Goal: Information Seeking & Learning: Learn about a topic

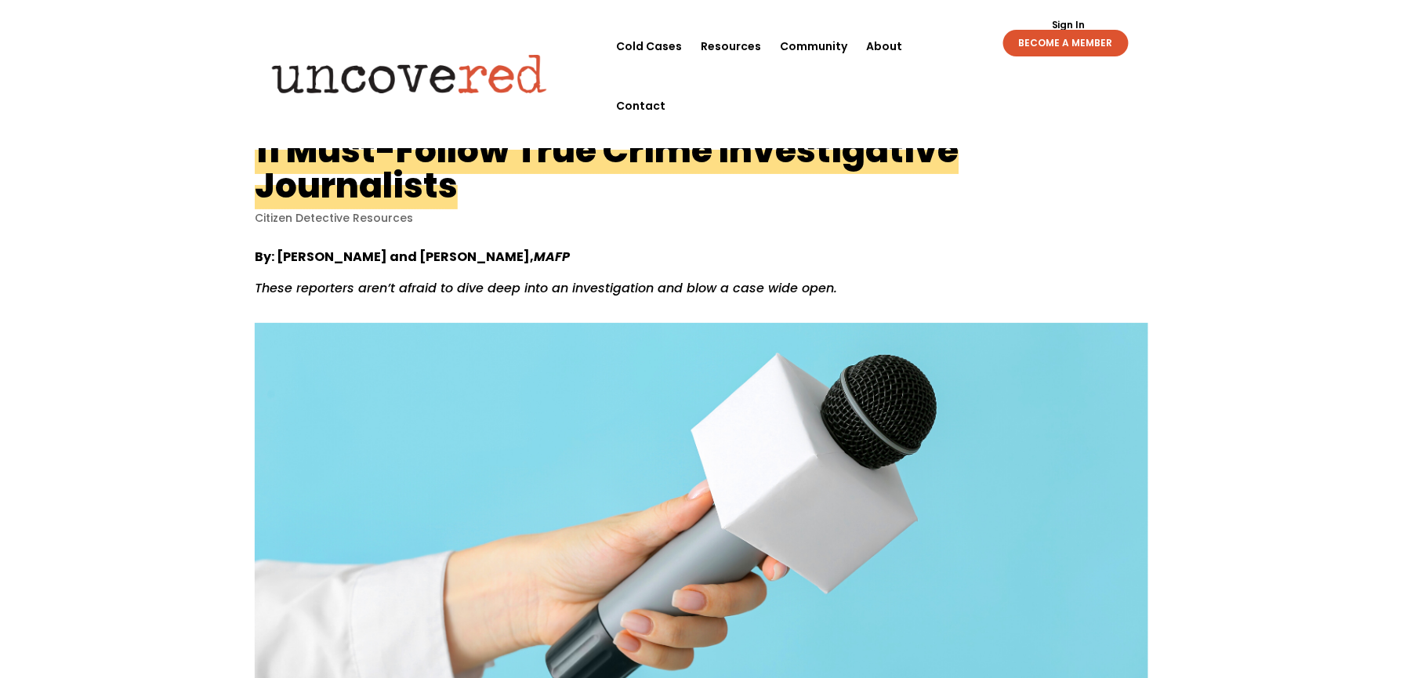
click at [951, 230] on div "By: Nadia Yassin and Andrea Cipriano, MAFP These reporters aren’t afraid to div…" at bounding box center [701, 574] width 893 height 697
click at [928, 212] on p "Citizen Detective Resources" at bounding box center [701, 218] width 893 height 15
click at [943, 263] on p "By: Nadia Yassin and Andrea Cipriano, MAFP" at bounding box center [701, 263] width 893 height 31
click at [954, 44] on div "Sign Out Sign In BECOME A MEMBER Sign Out Sign In BECOME A MEMBER" at bounding box center [1040, 36] width 215 height 40
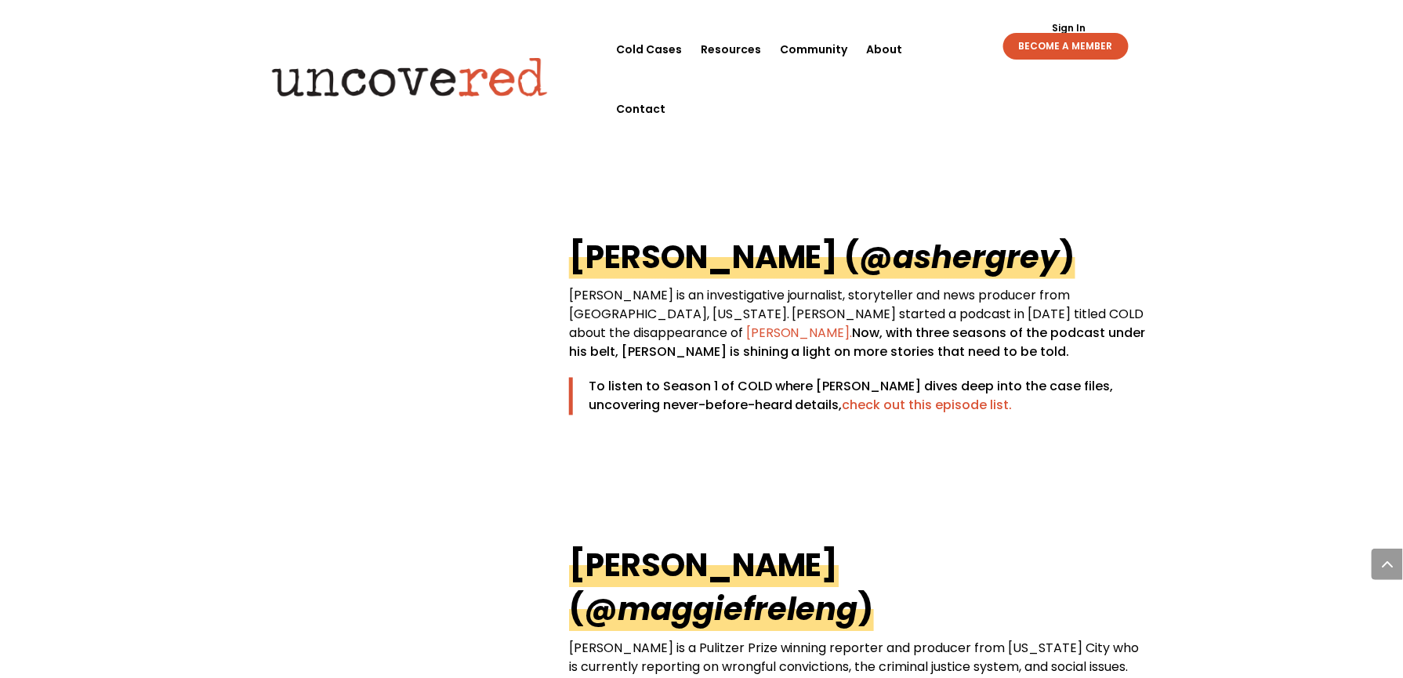
scroll to position [2925, 0]
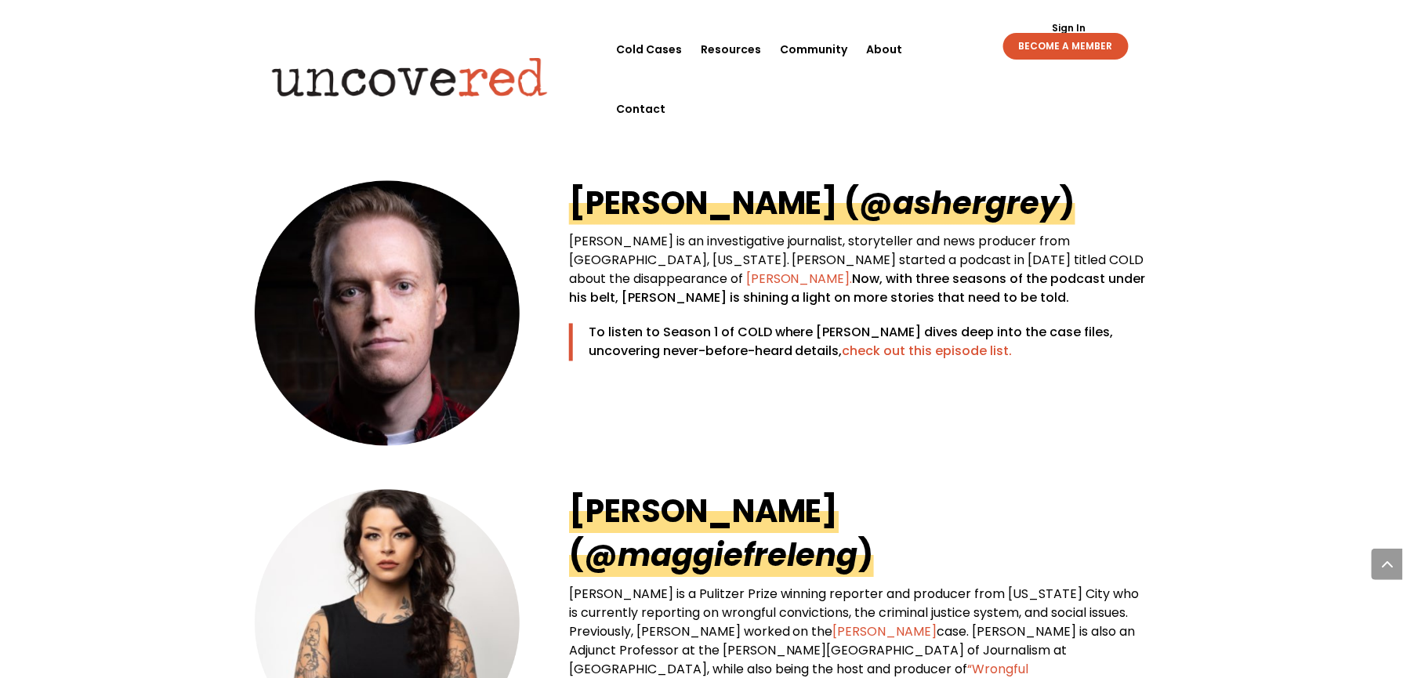
click at [725, 196] on link "Dave Cawley ( @ashergrey )" at bounding box center [822, 203] width 506 height 44
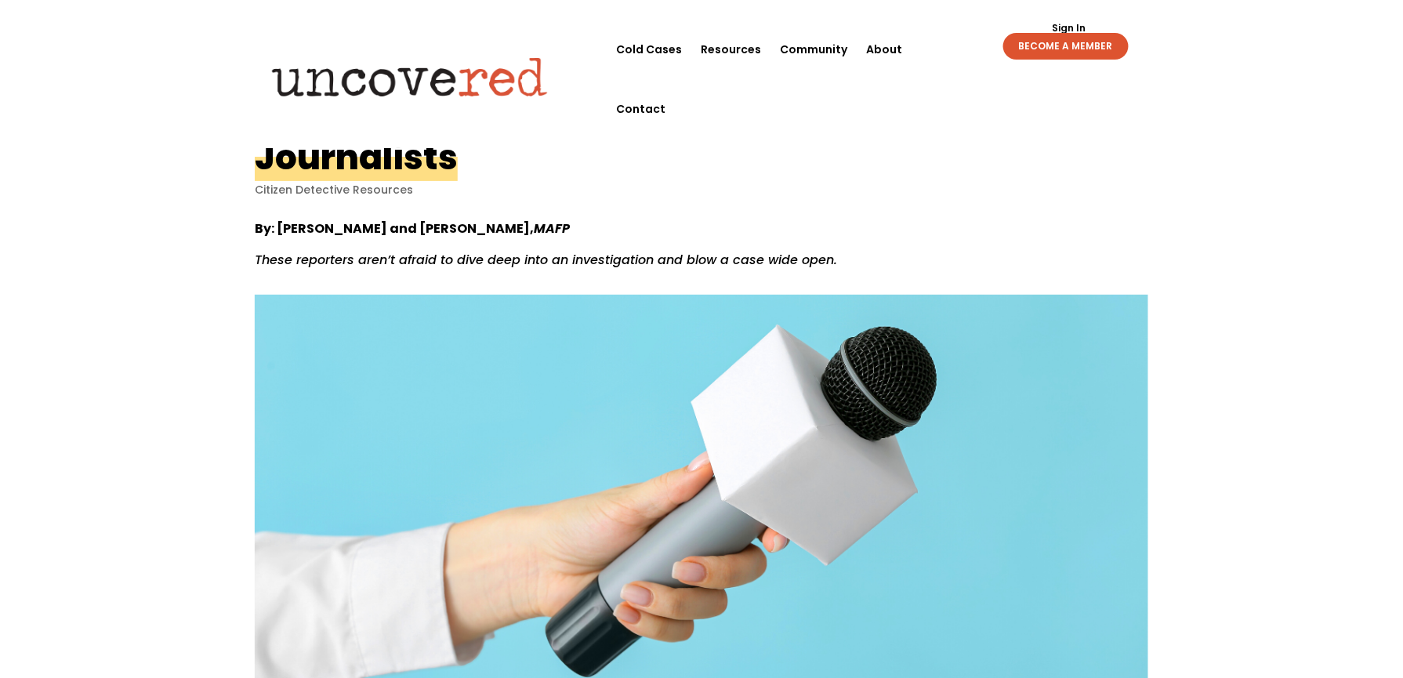
scroll to position [0, 0]
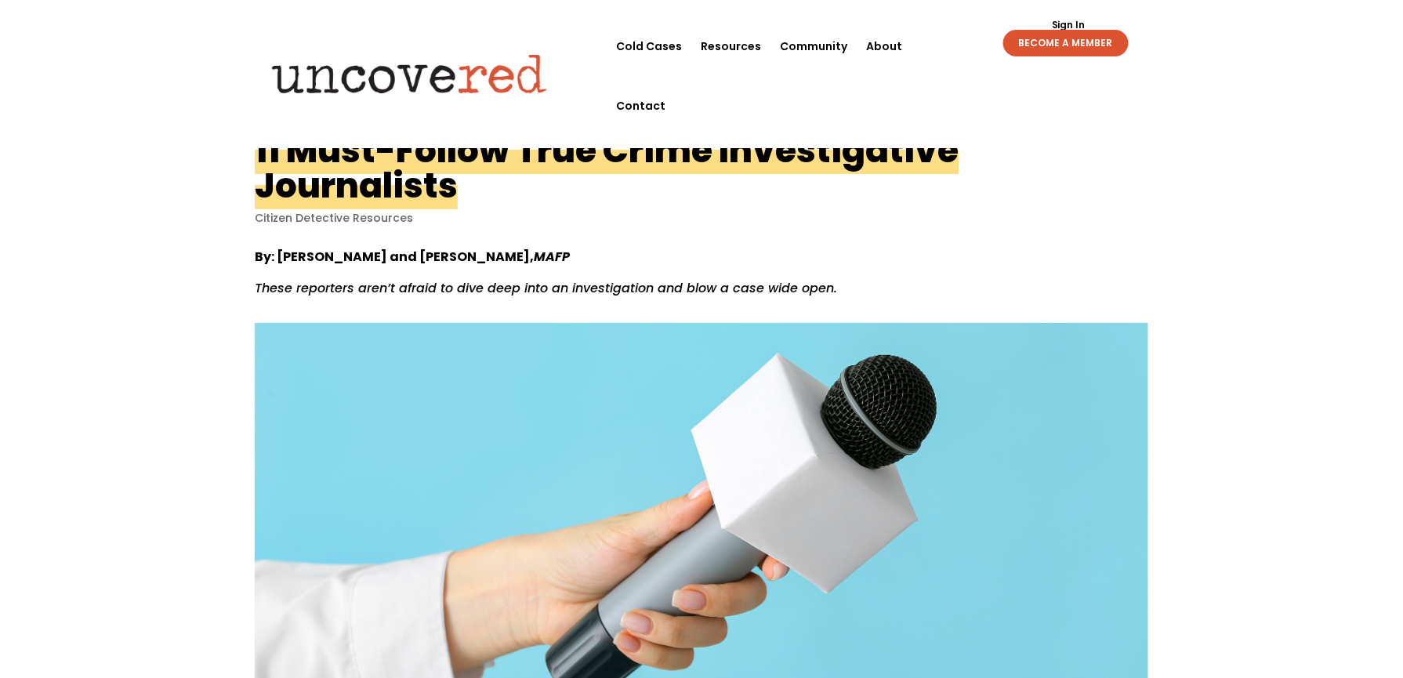
click at [906, 170] on h1 "11 Must-Follow True Crime Investigative Journalists" at bounding box center [607, 167] width 704 height 83
click at [881, 45] on link "About" at bounding box center [884, 46] width 36 height 60
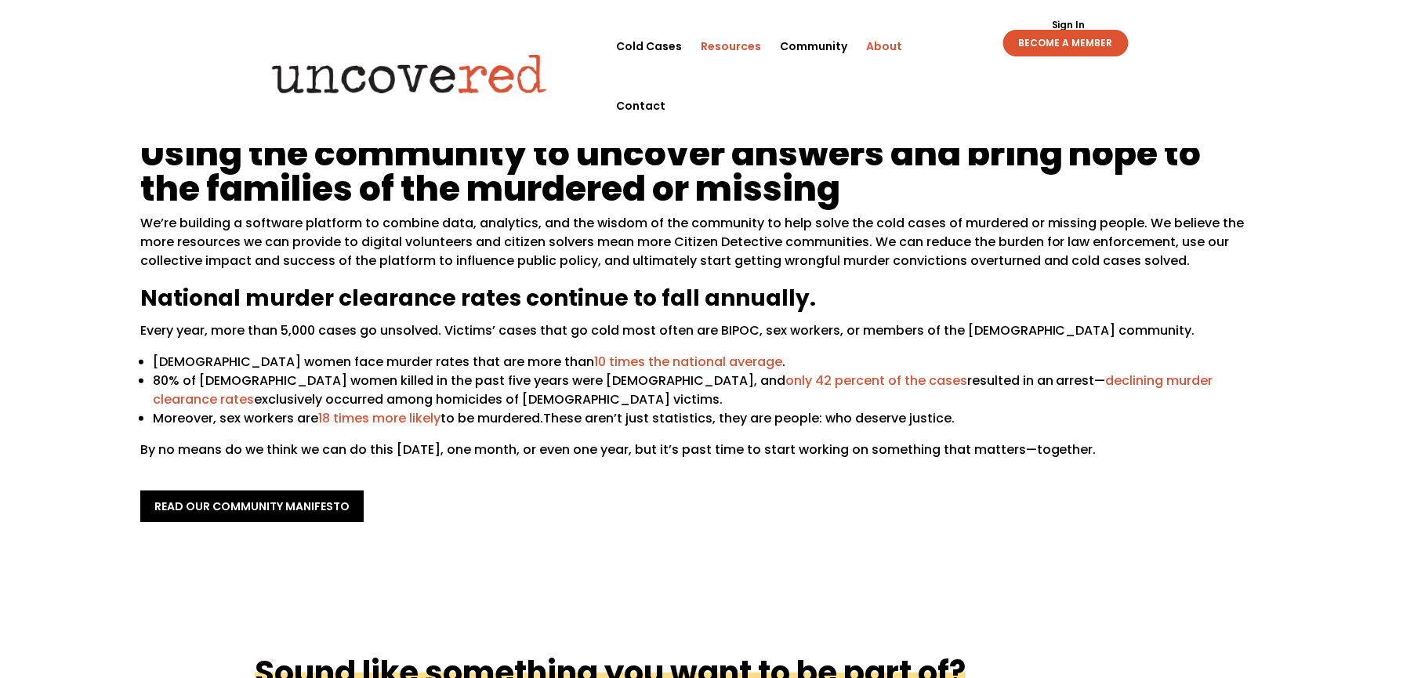
click at [729, 50] on link "Resources" at bounding box center [730, 46] width 60 height 60
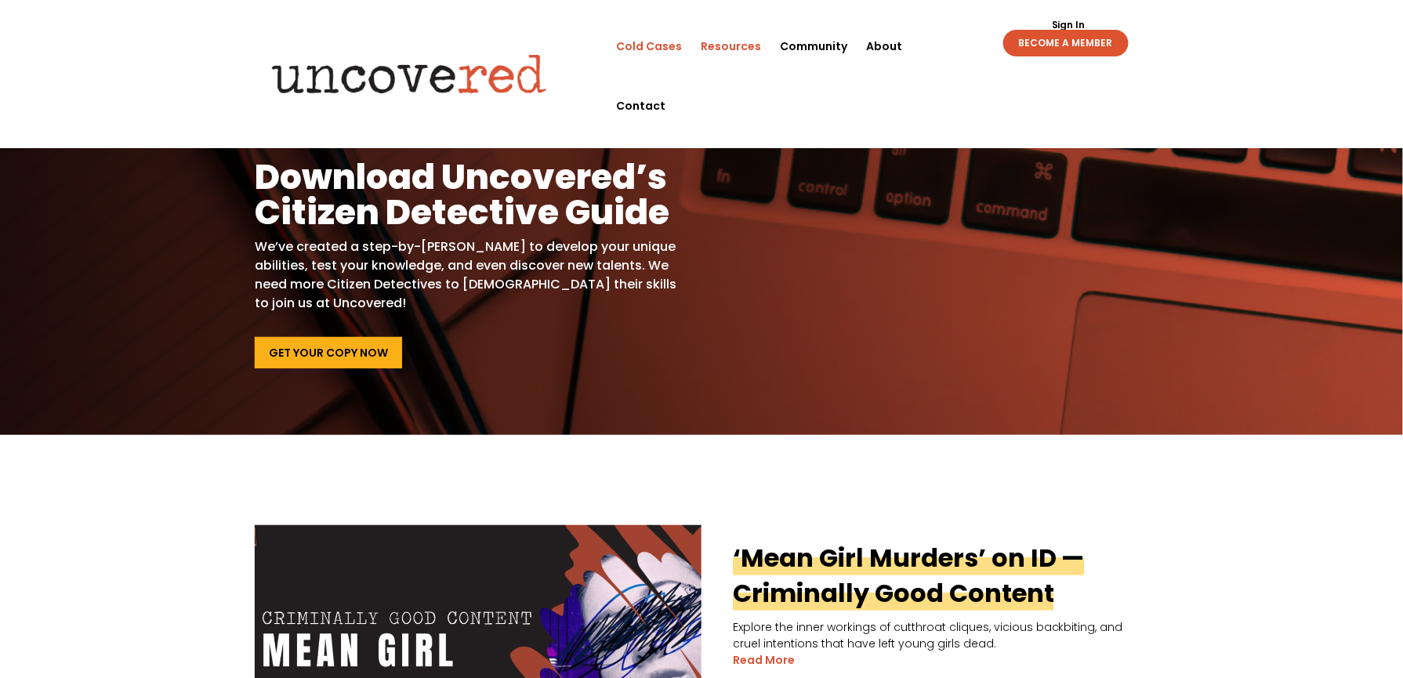
click at [664, 38] on link "Cold Cases" at bounding box center [649, 46] width 66 height 60
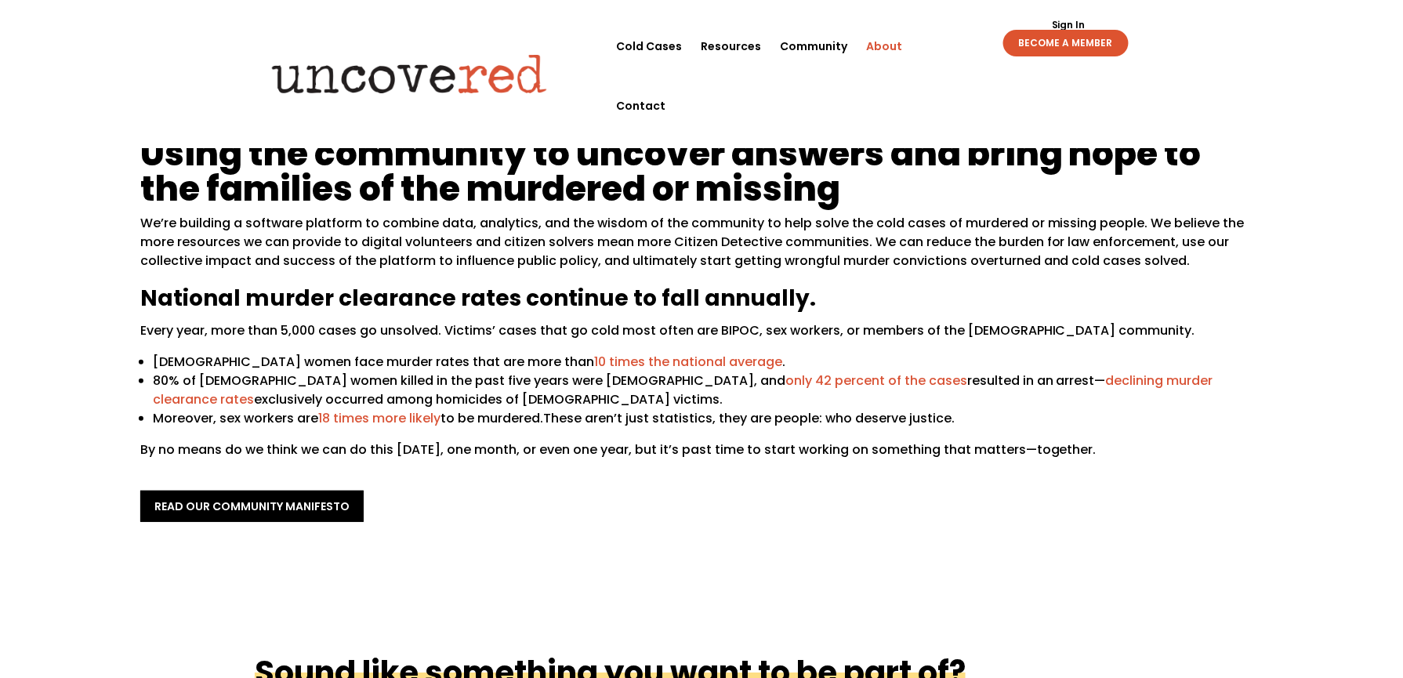
click at [940, 45] on div "Sign Out Sign In BECOME A MEMBER Sign Out Sign In BECOME A MEMBER" at bounding box center [1040, 36] width 215 height 40
click at [938, 48] on div "Sign Out Sign In BECOME A MEMBER Sign Out Sign In BECOME A MEMBER" at bounding box center [1040, 36] width 215 height 40
click at [942, 38] on div "Sign Out Sign In BECOME A MEMBER Sign Out Sign In BECOME A MEMBER" at bounding box center [1040, 36] width 215 height 40
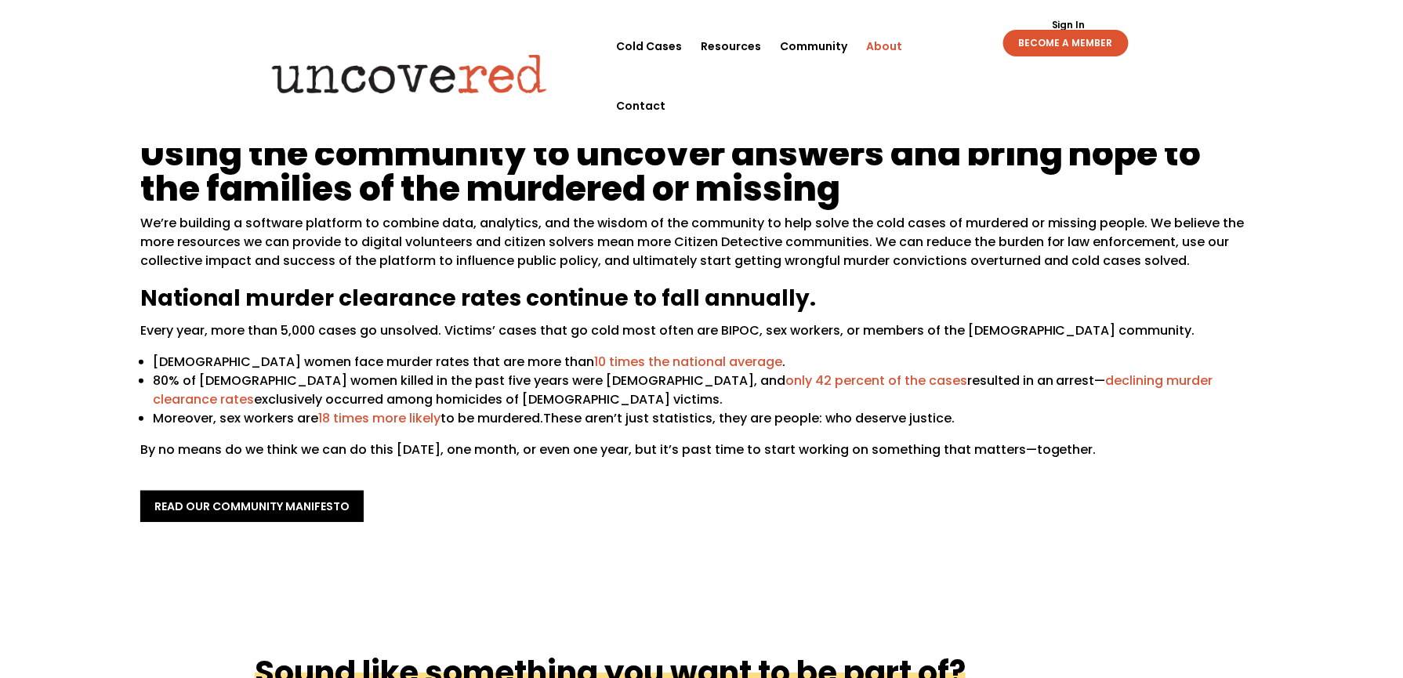
click at [845, 565] on div "Using the community to uncover answers and bring hope to the families of the mu…" at bounding box center [701, 328] width 1403 height 519
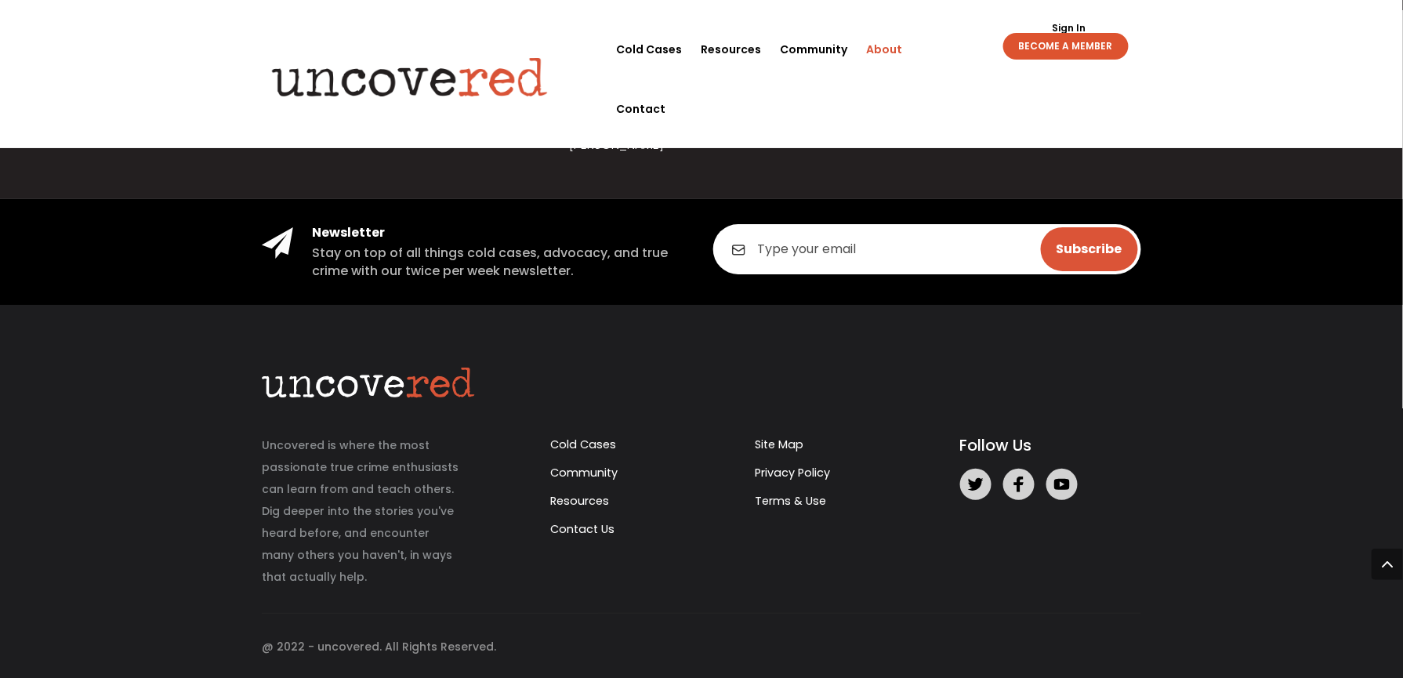
click at [575, 367] on div "Uncovered is where the most passionate true crime enthusiasts can learn from an…" at bounding box center [701, 510] width 903 height 287
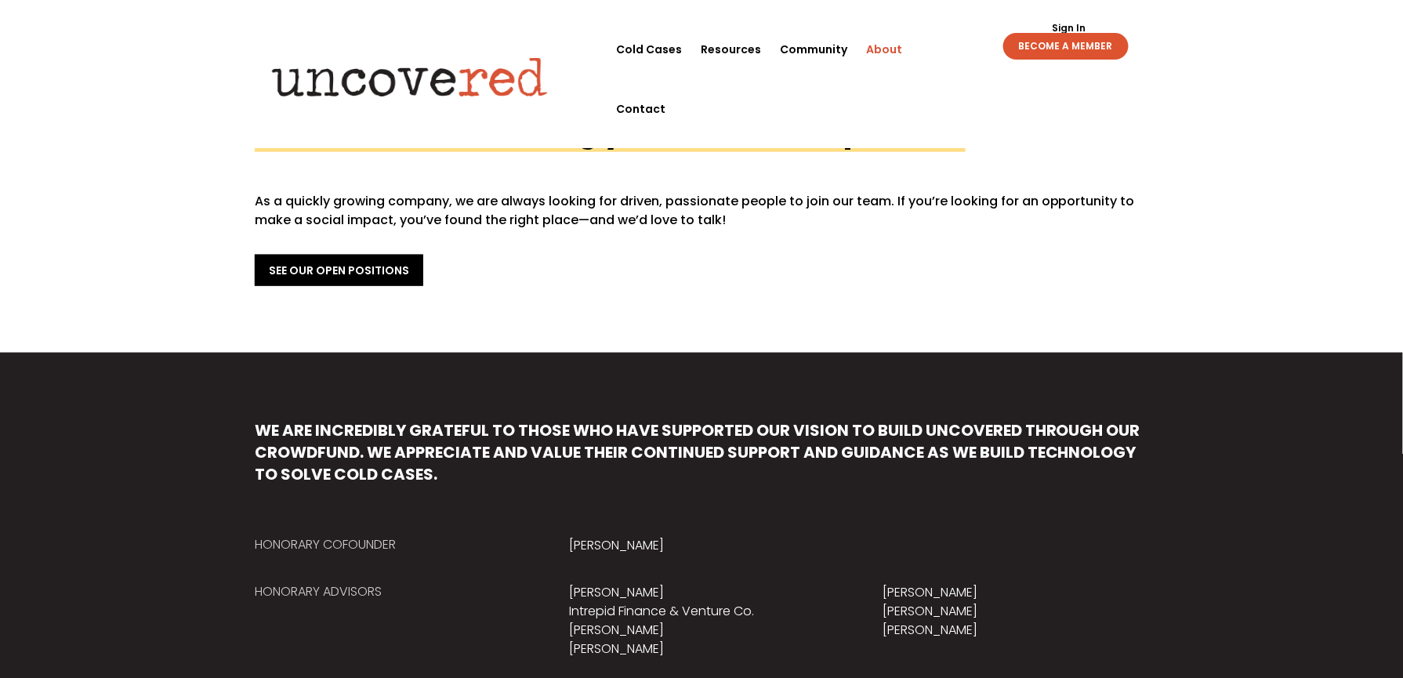
scroll to position [0, 0]
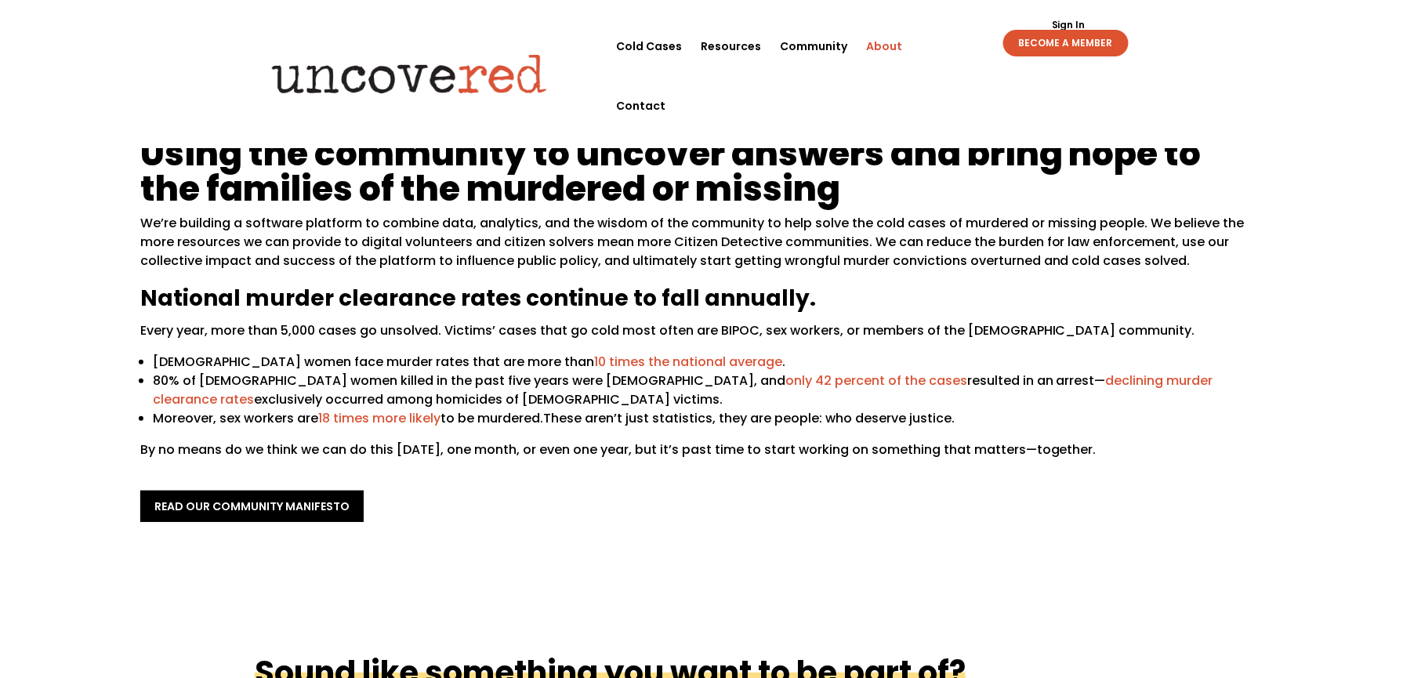
click at [558, 97] on div "Using the community to uncover answers and bring hope to the families of the mu…" at bounding box center [701, 328] width 1403 height 519
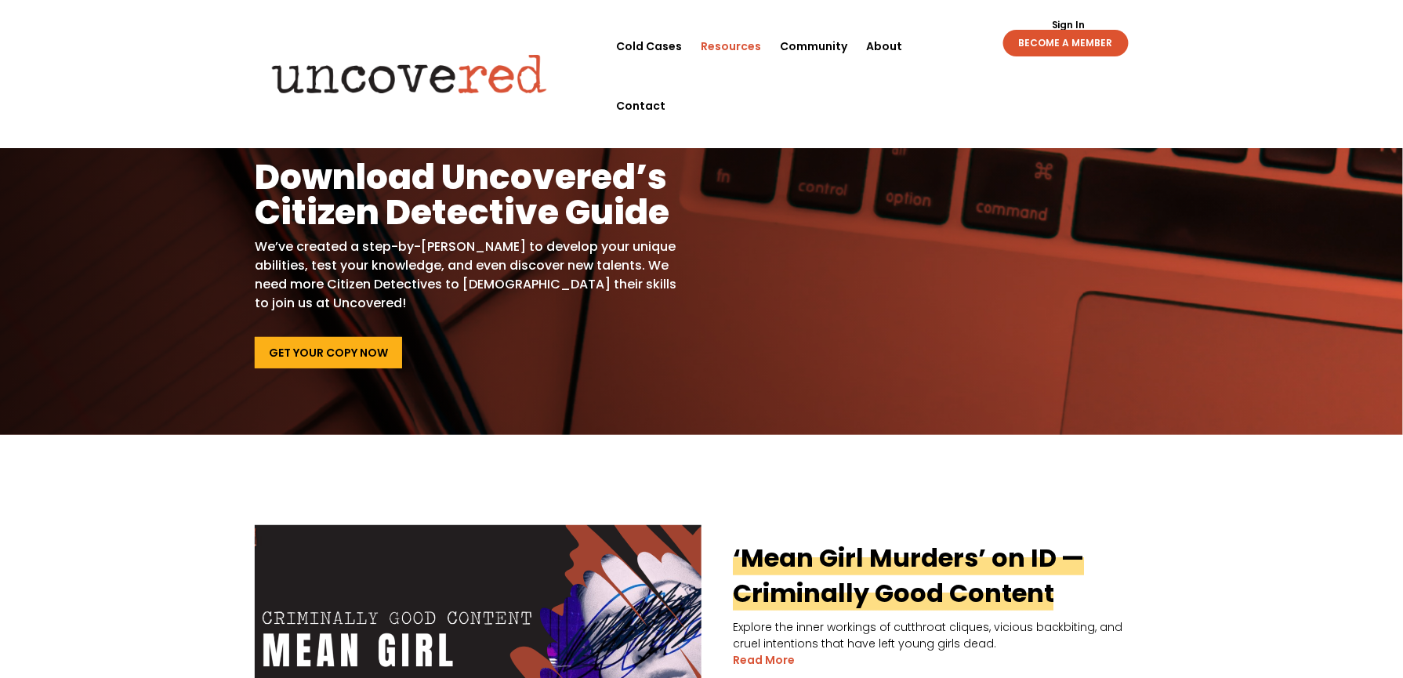
click at [223, 20] on header "Cold Cases Resources Community About Contact Cold Cases Resources Community Abo…" at bounding box center [701, 74] width 1403 height 148
